Goal: Find specific page/section: Find specific page/section

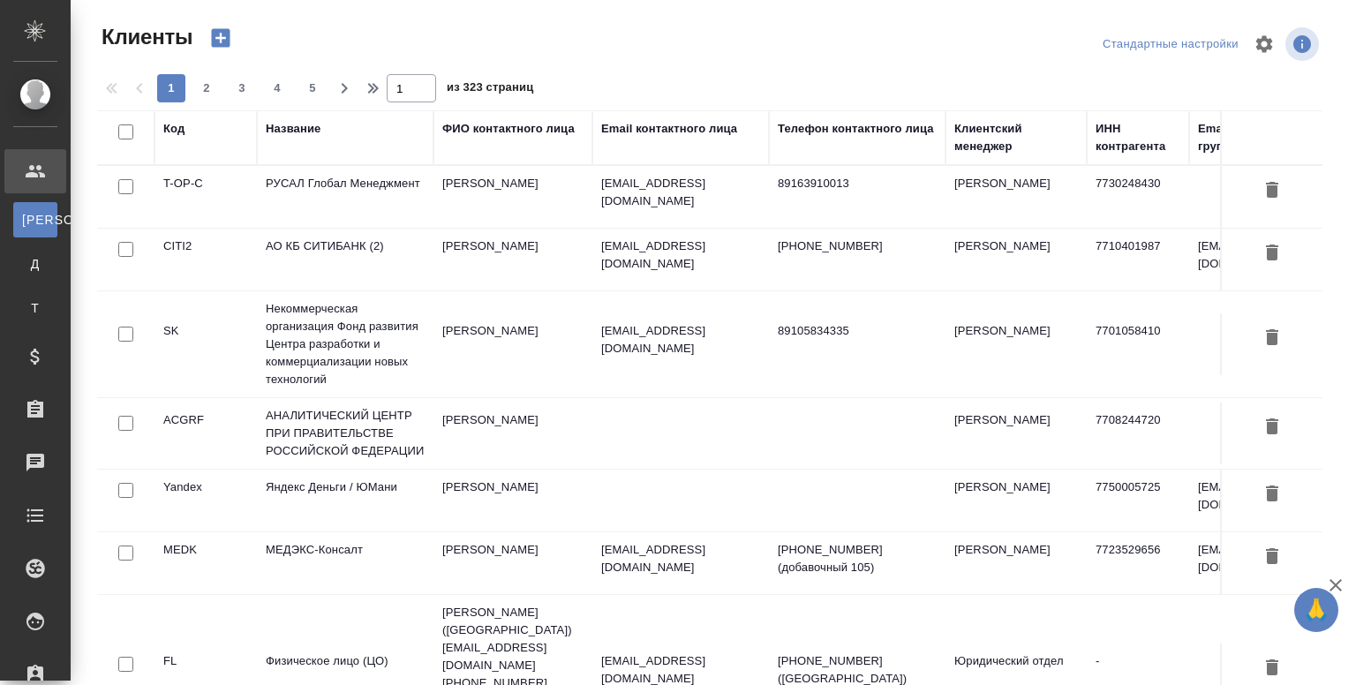
select select "RU"
click at [529, 202] on td "Абдуразакова Самира" at bounding box center [513, 197] width 159 height 62
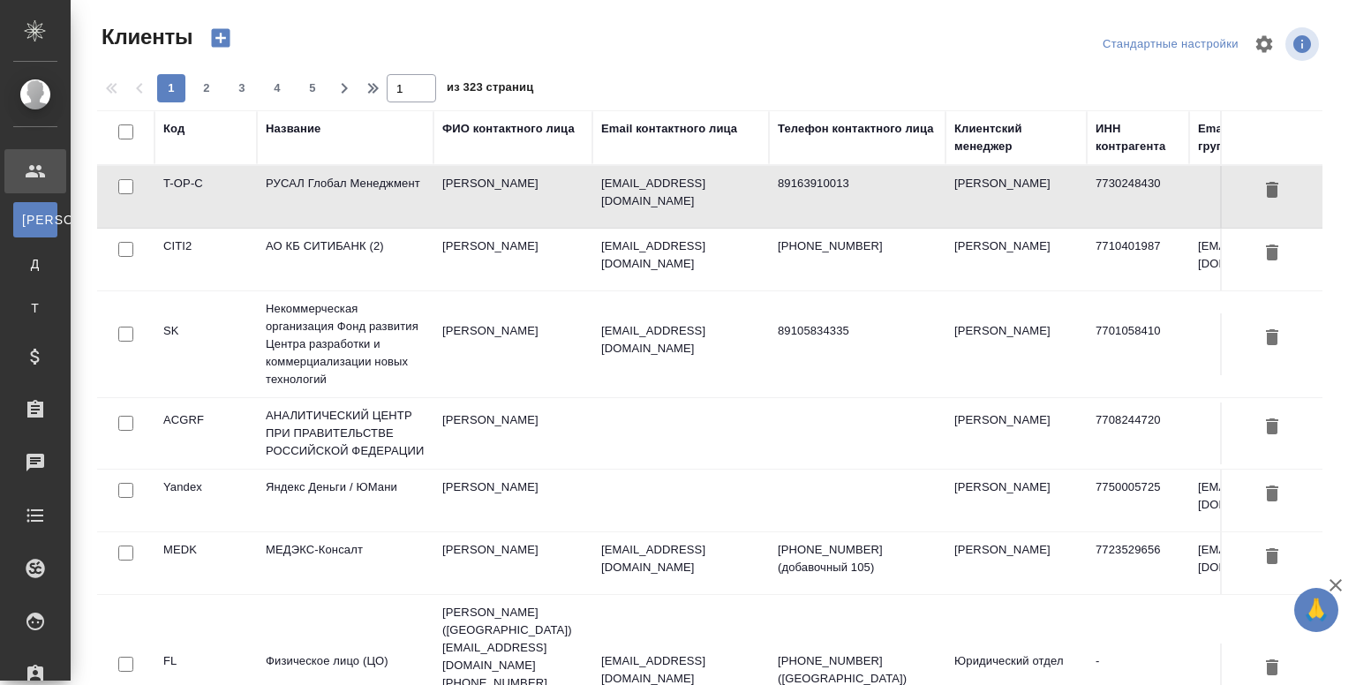
click at [529, 202] on td "Абдуразакова Самира" at bounding box center [513, 197] width 159 height 62
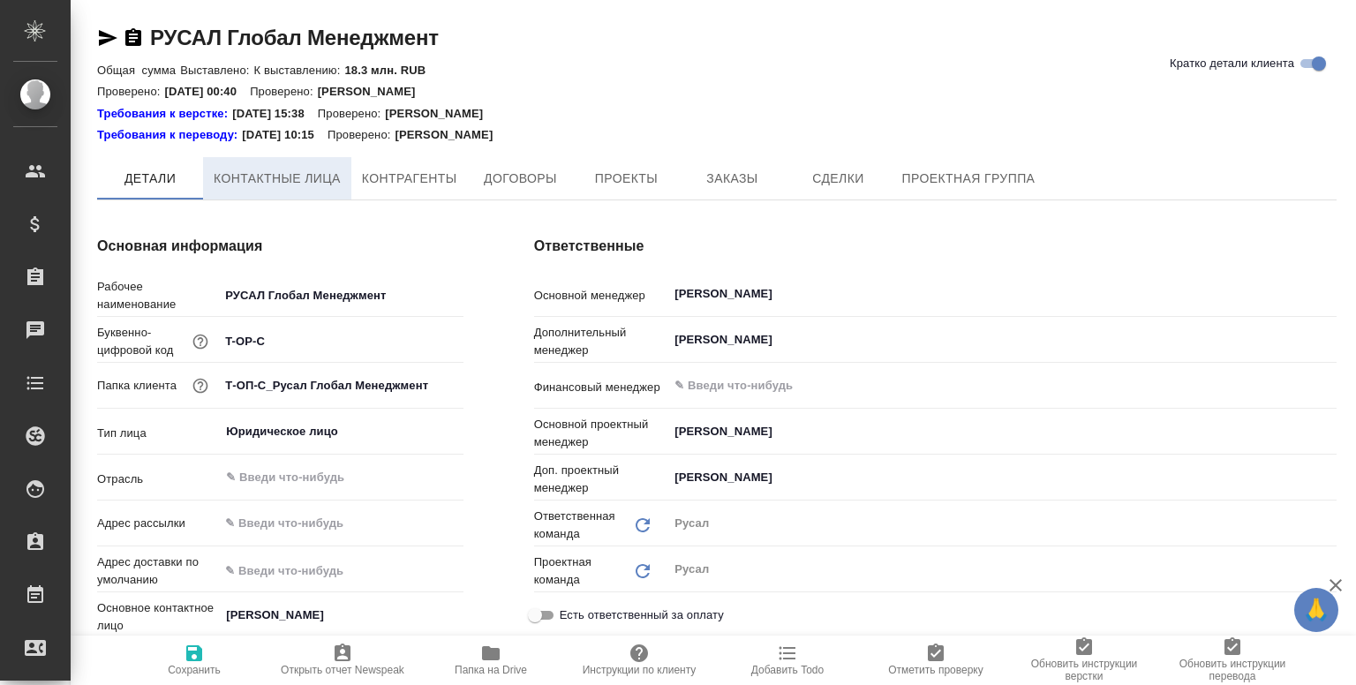
type textarea "x"
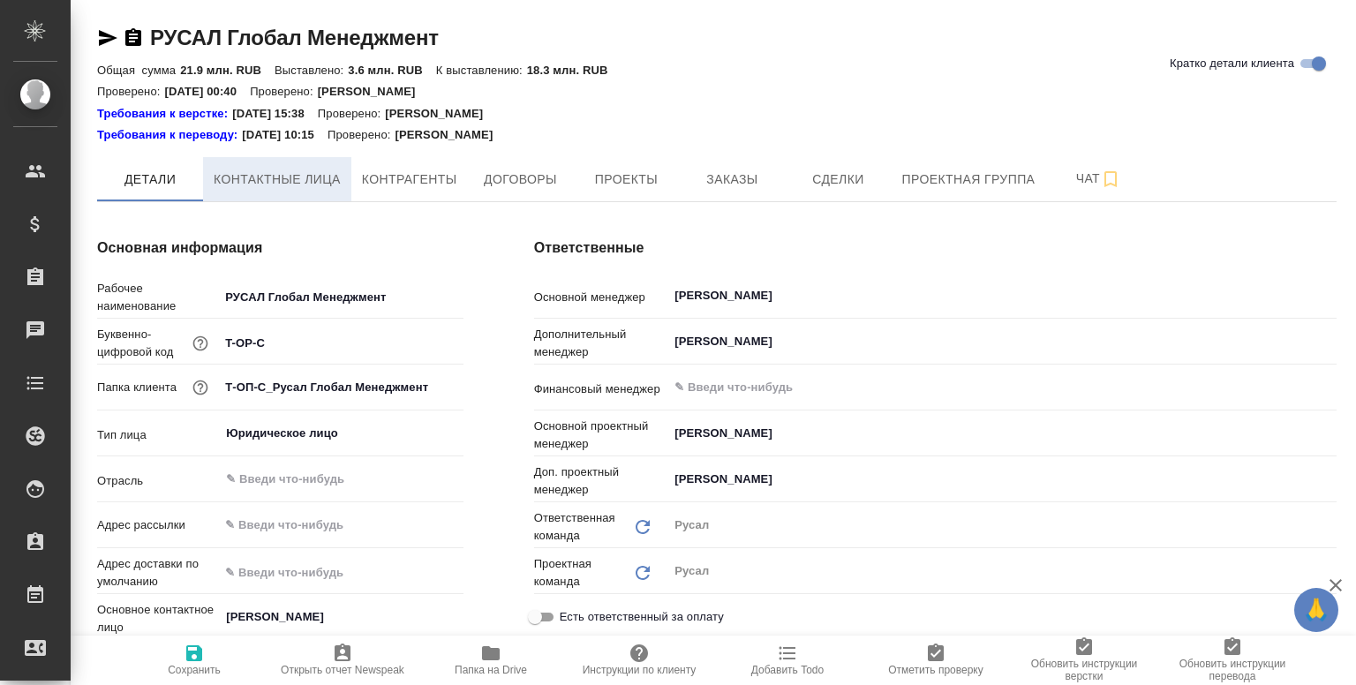
type textarea "x"
click at [256, 177] on span "Контактные лица" at bounding box center [277, 180] width 127 height 22
select select "RU"
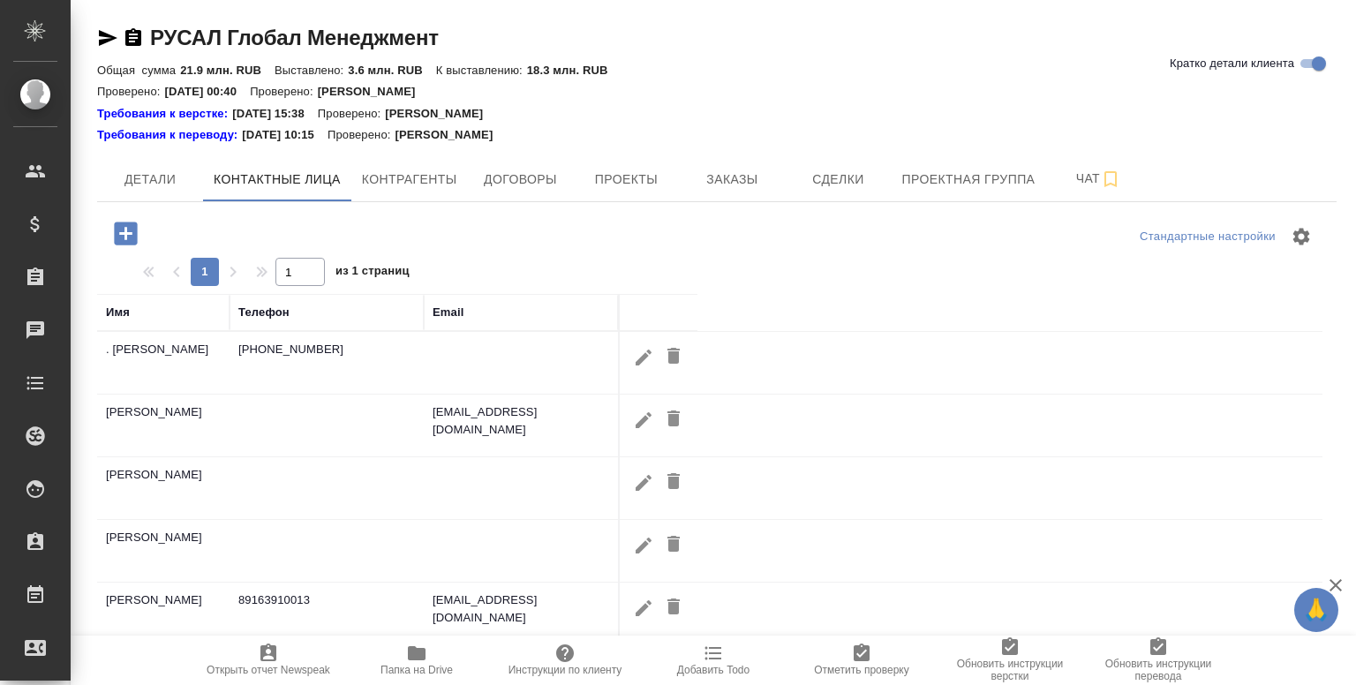
click at [258, 315] on div "Телефон" at bounding box center [263, 313] width 51 height 18
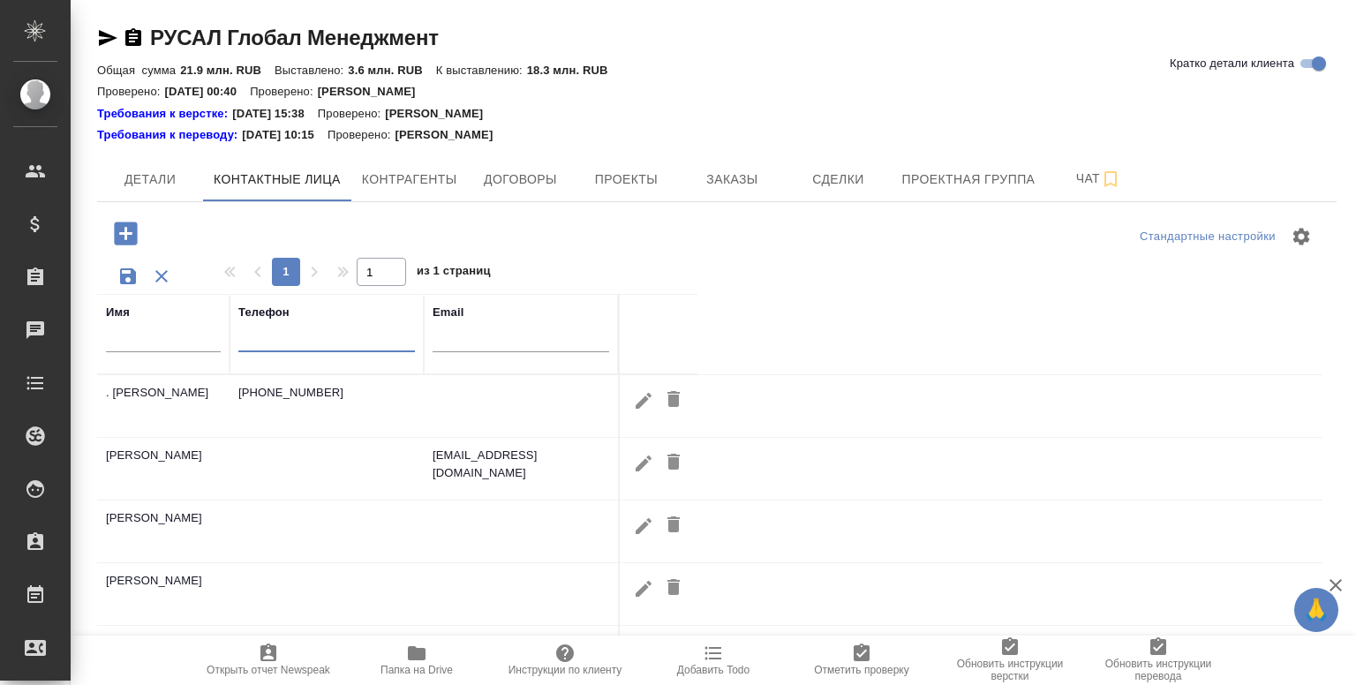
click at [284, 347] on input "text" at bounding box center [326, 341] width 177 height 22
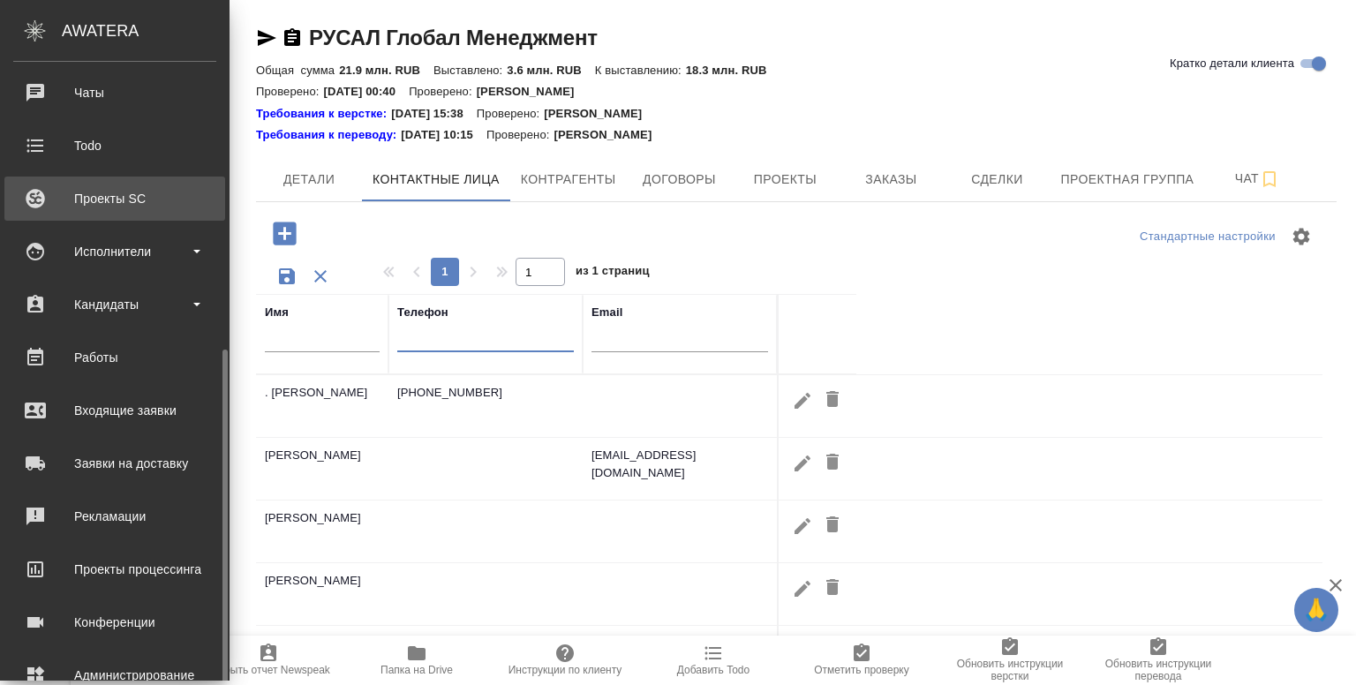
scroll to position [230, 0]
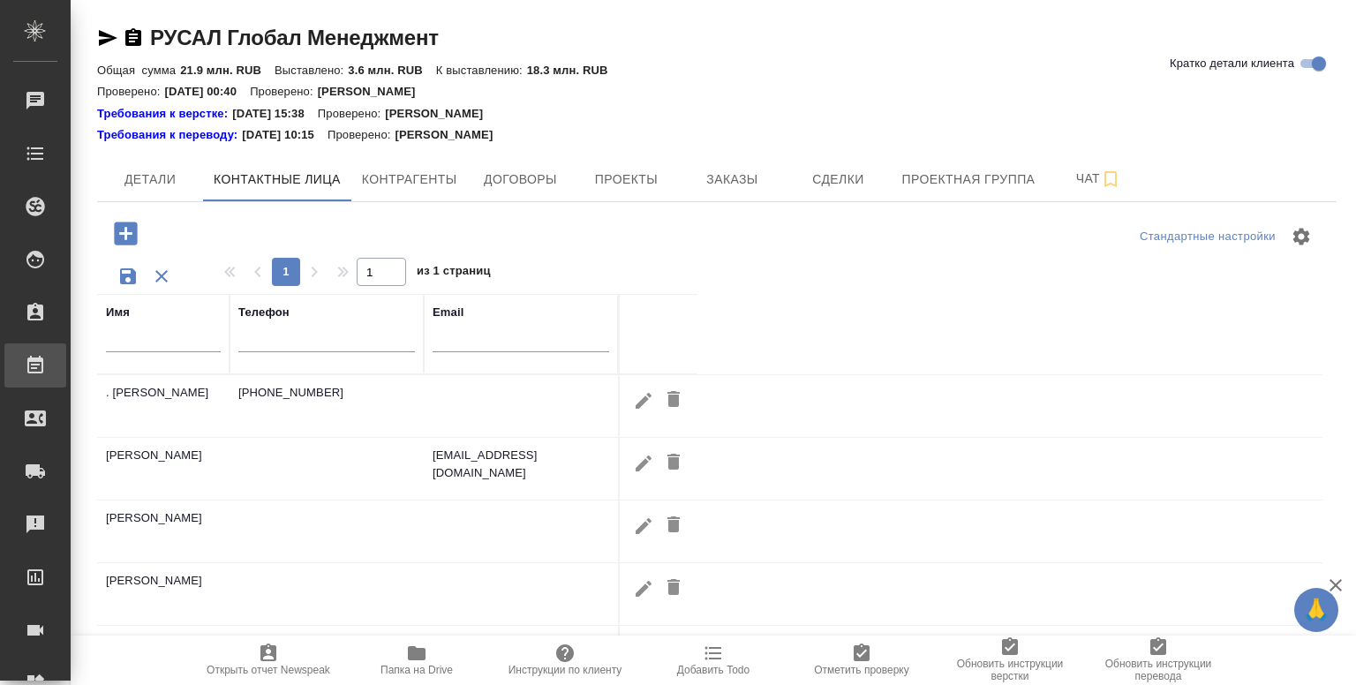
click at [35, 359] on div "Работы" at bounding box center [13, 365] width 44 height 26
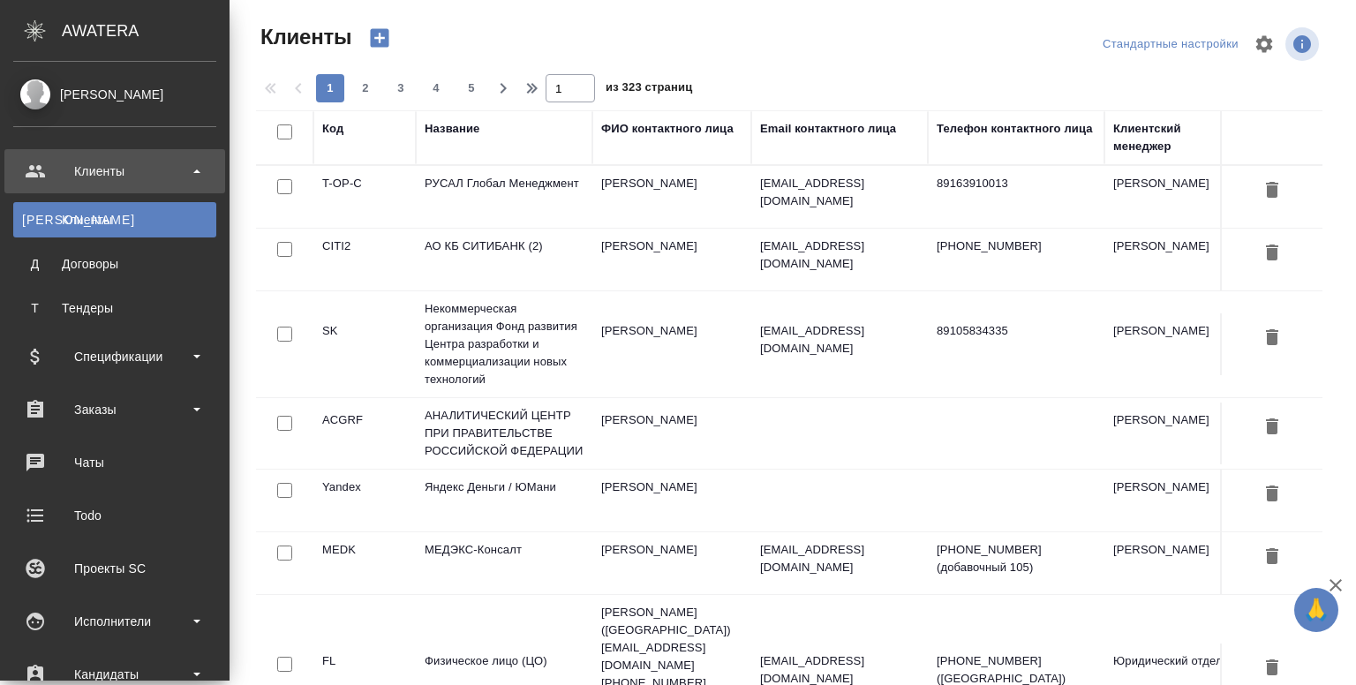
select select "RU"
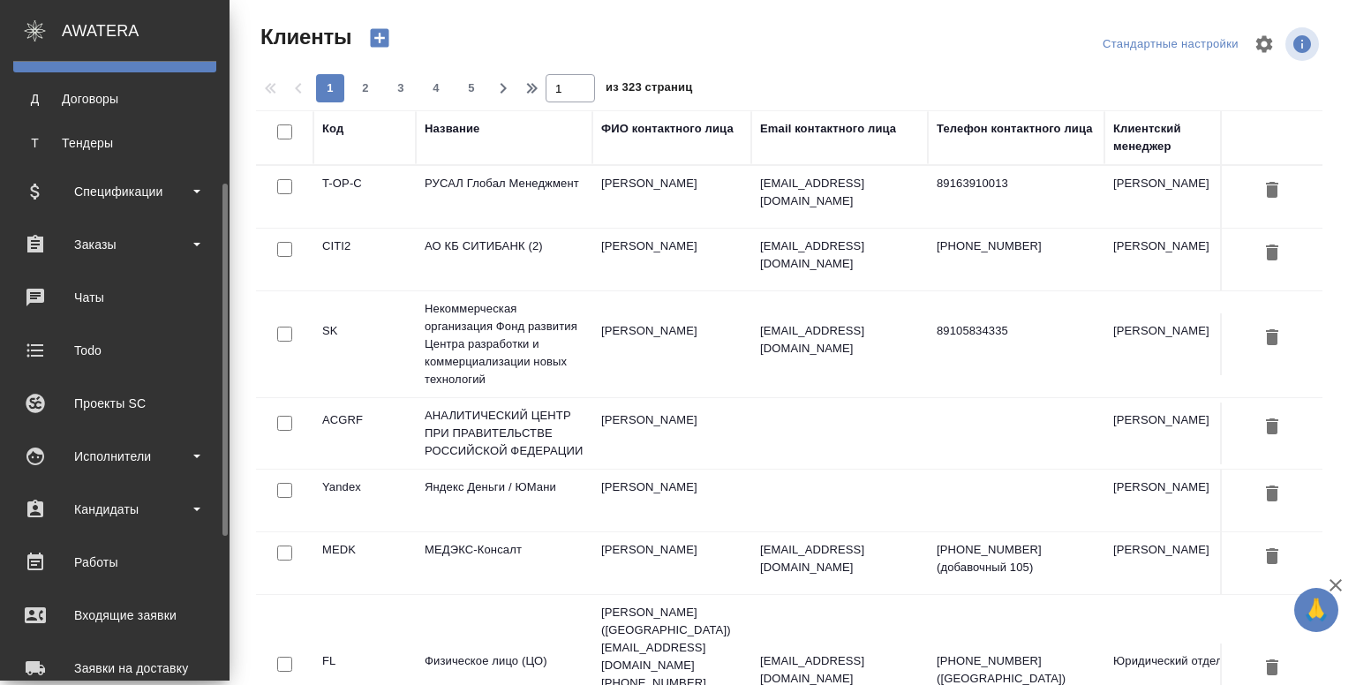
scroll to position [188, 0]
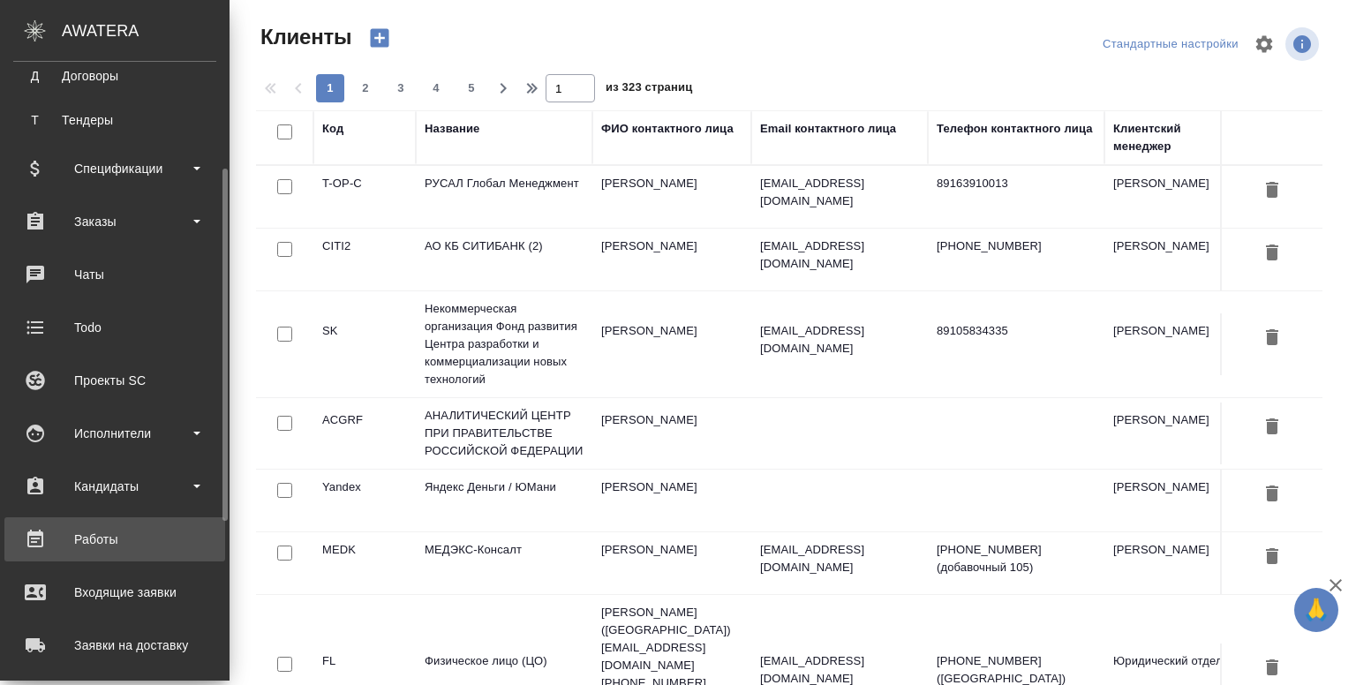
click at [85, 548] on div "Работы" at bounding box center [114, 539] width 203 height 26
